Goal: Transaction & Acquisition: Purchase product/service

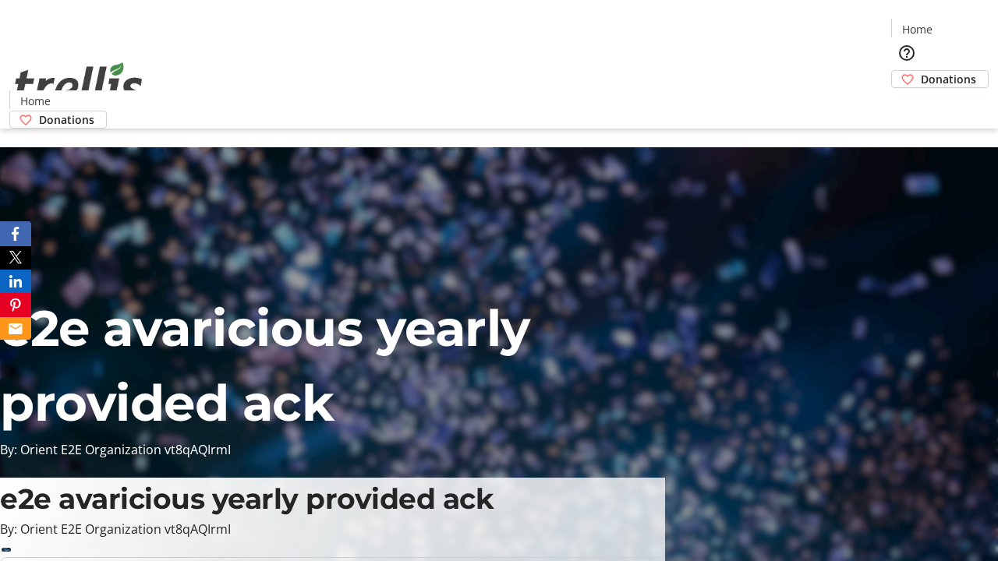
click at [921, 71] on span "Donations" at bounding box center [948, 79] width 55 height 16
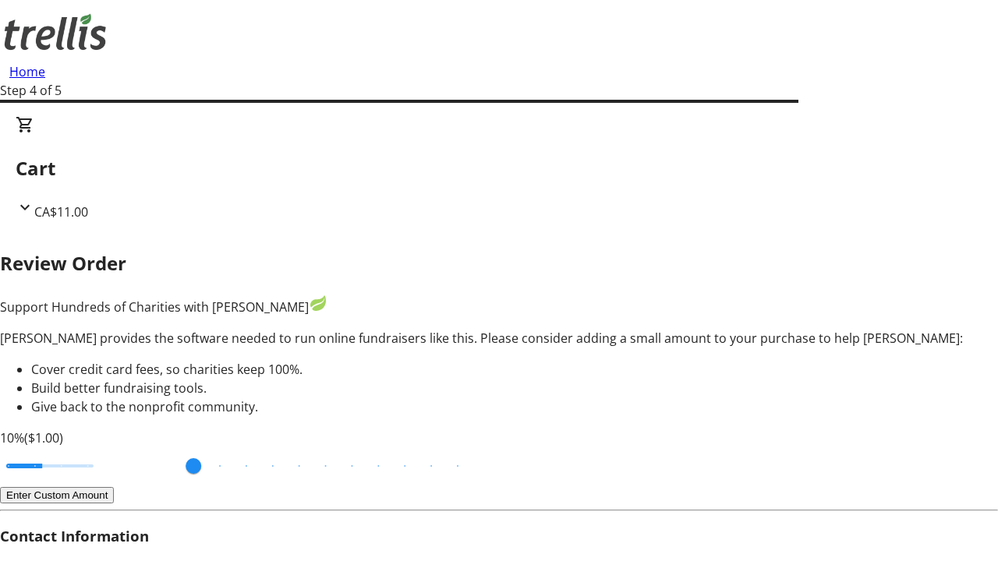
click at [114, 487] on button "Enter Custom Amount" at bounding box center [57, 495] width 114 height 16
